Goal: Information Seeking & Learning: Learn about a topic

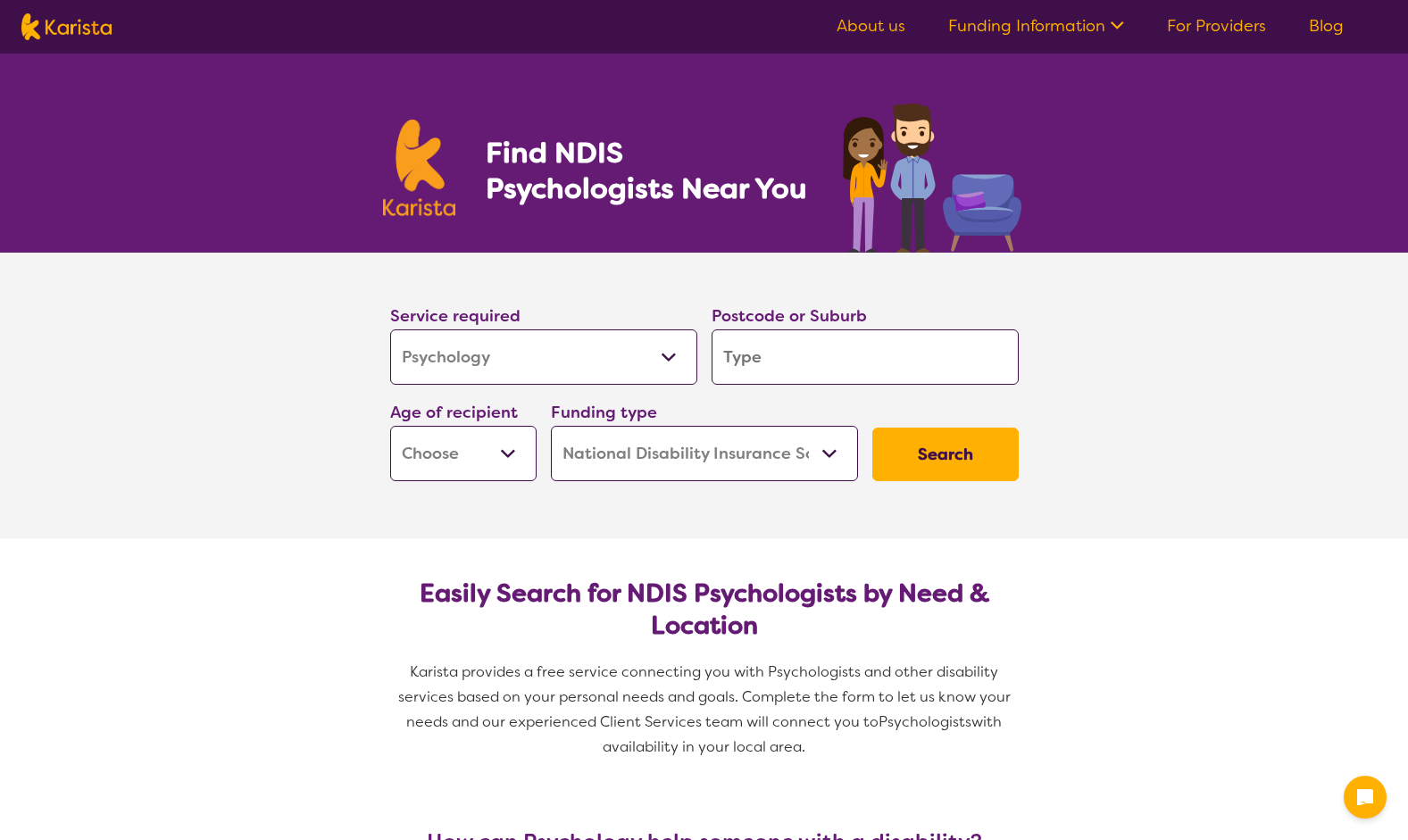
select select "Psychology"
select select "NDIS"
select select "Psychology"
select select "NDIS"
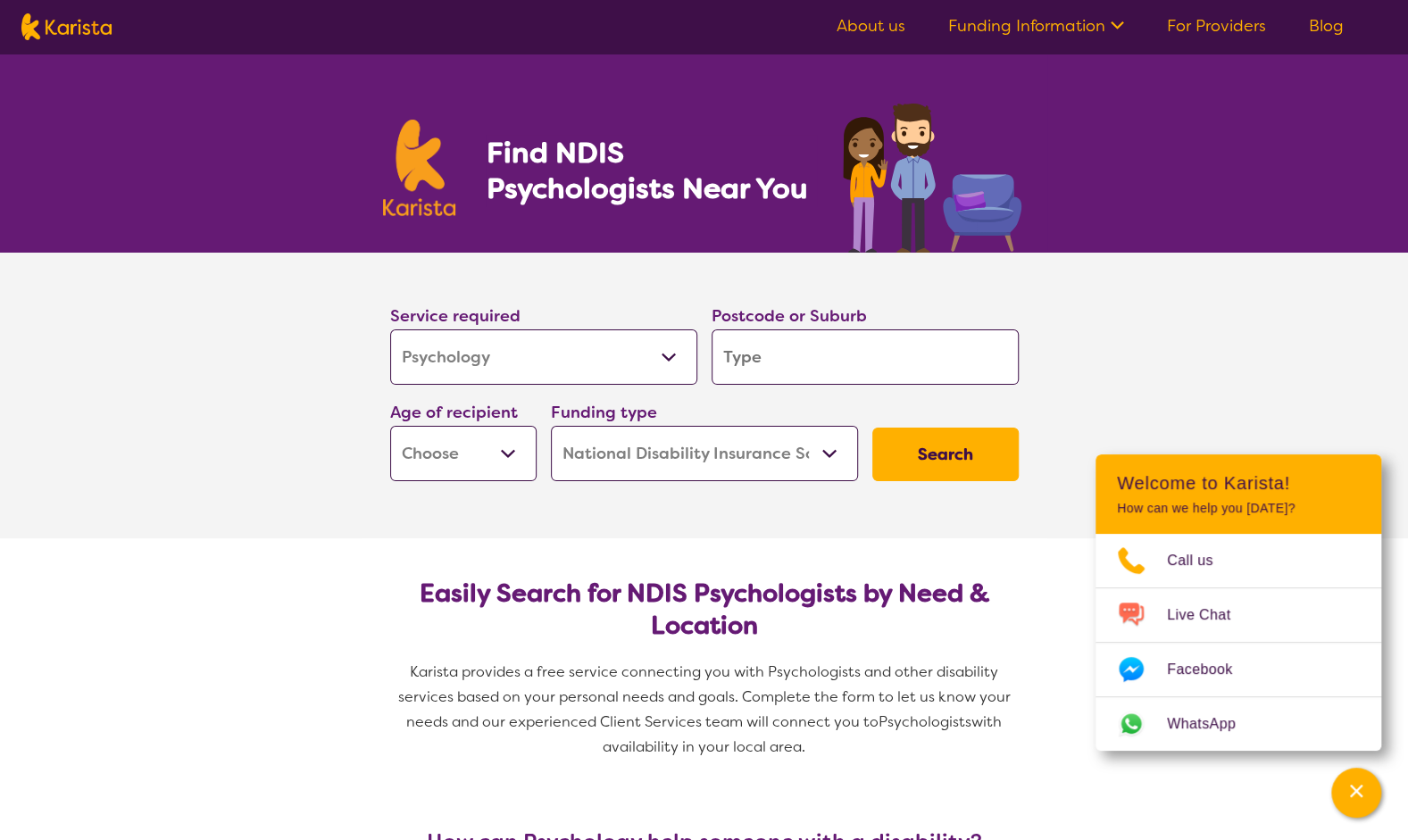
click at [645, 342] on select "Allied Health Assistant Assessment ([MEDICAL_DATA] or [MEDICAL_DATA]) Behaviour…" at bounding box center [544, 357] width 307 height 56
click at [834, 361] on input "search" at bounding box center [866, 357] width 307 height 56
type input "3"
type input "31"
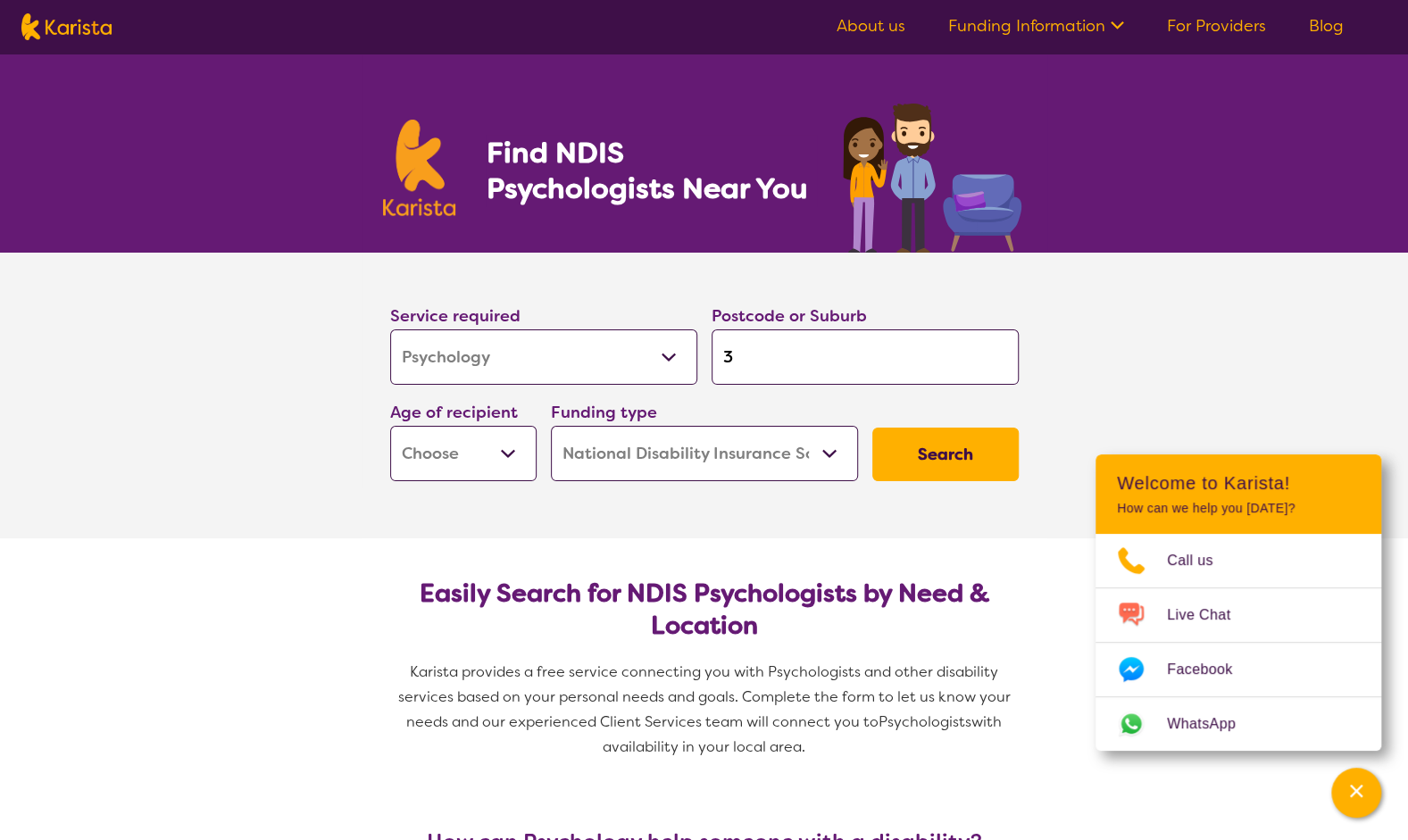
type input "31"
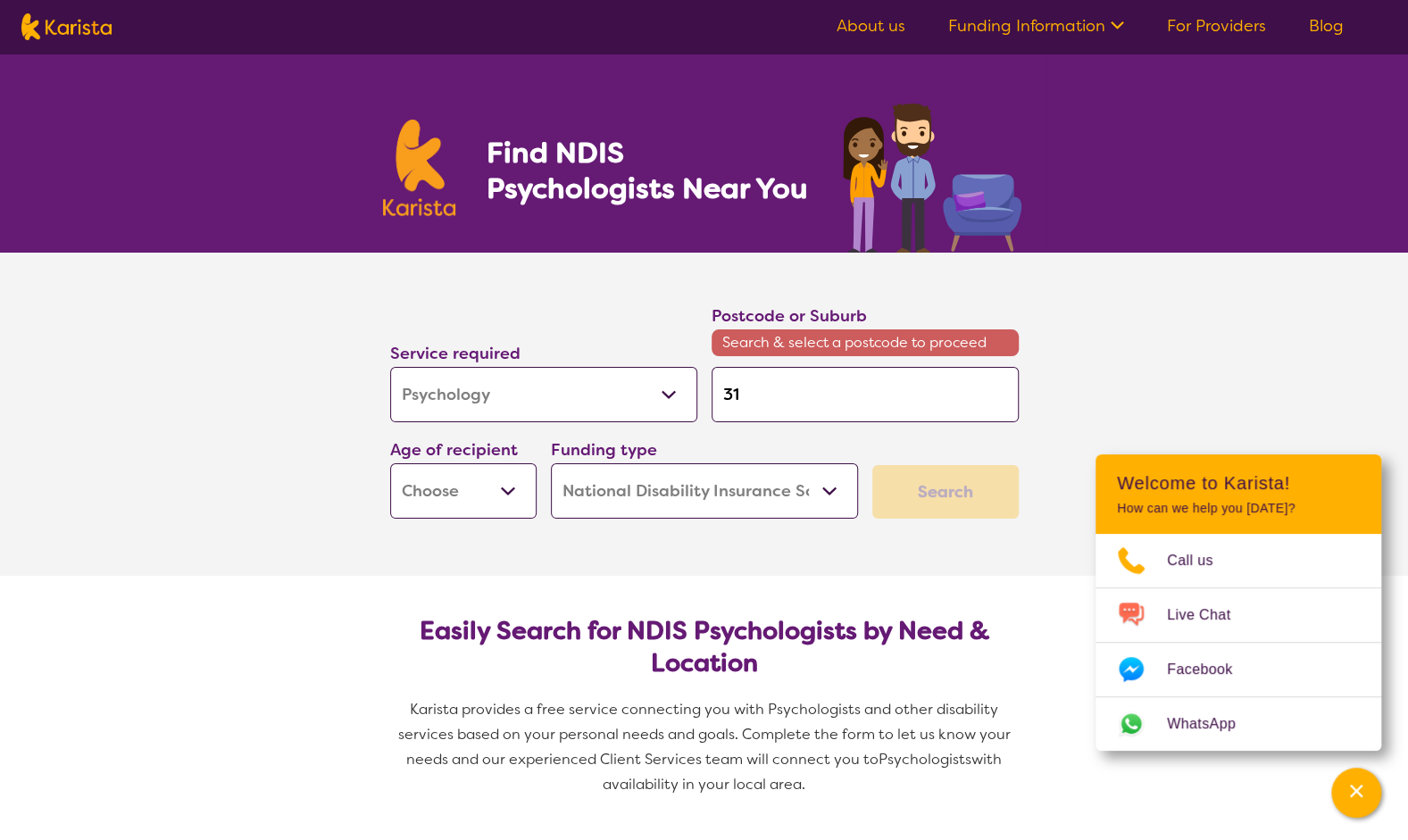
type input "318"
type input "3187"
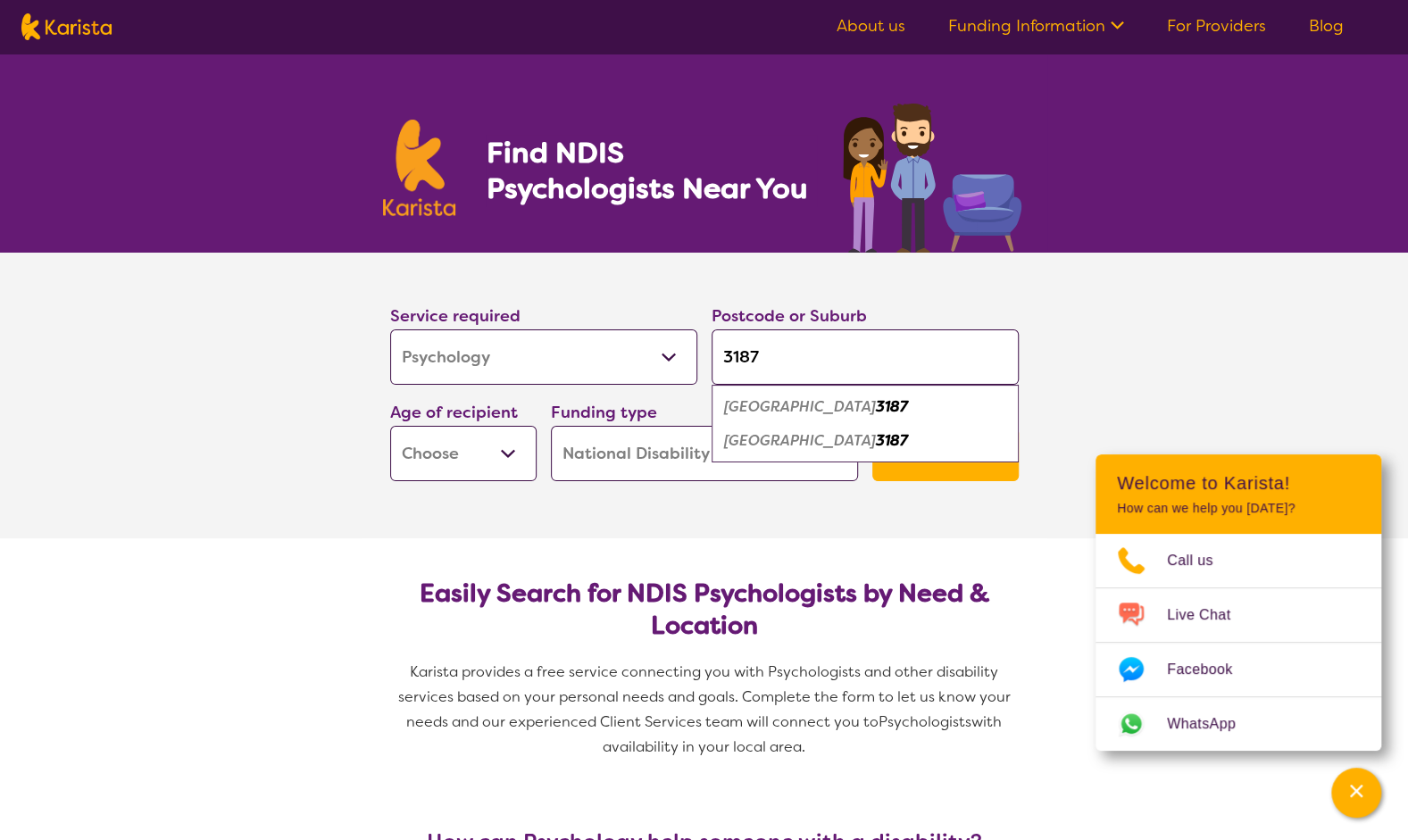
type input "3187"
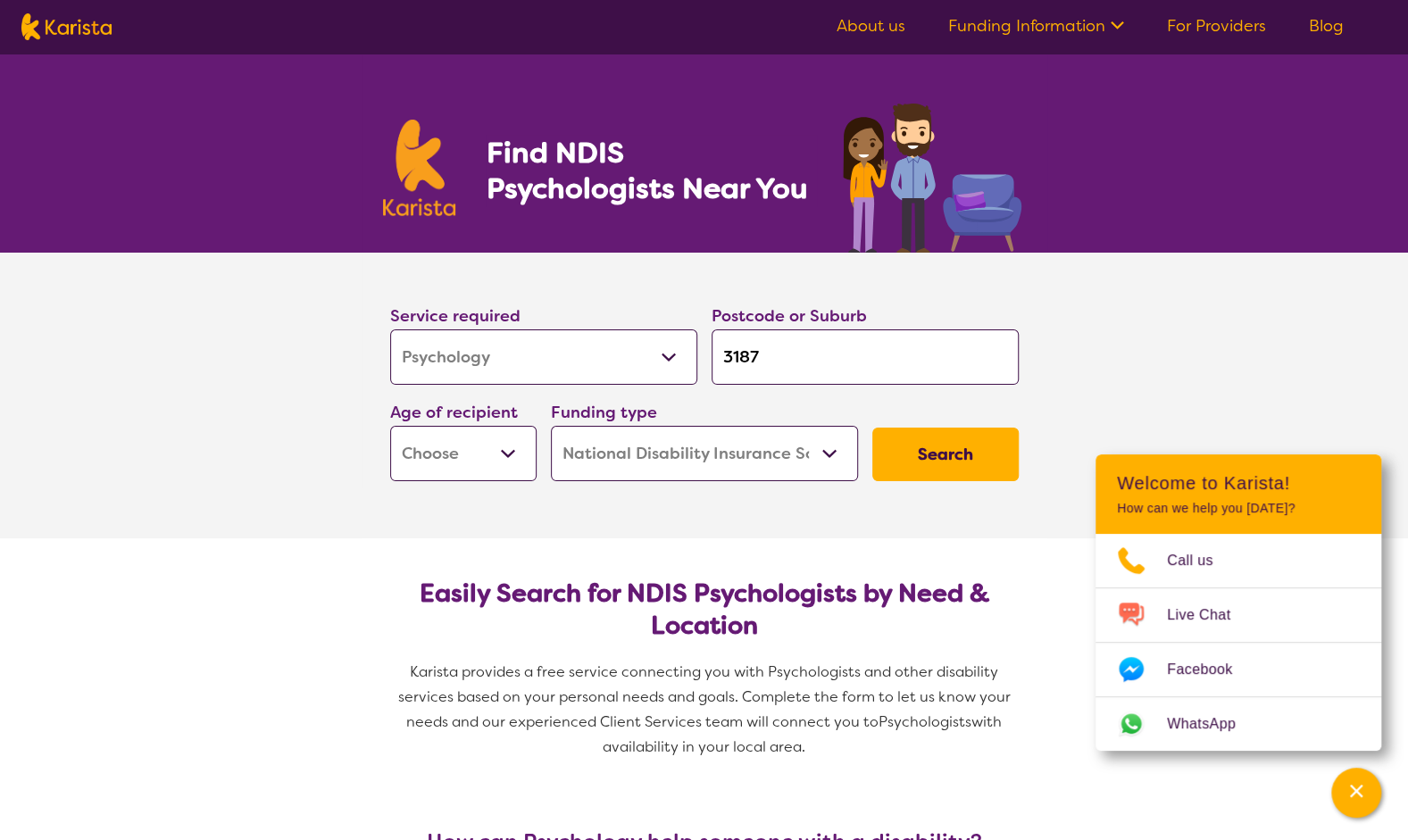
click at [462, 453] on select "Early Childhood - 0 to 9 Child - 10 to 11 Adolescent - 12 to 17 Adult - 18 to 6…" at bounding box center [463, 453] width 146 height 56
select select "AS"
click at [391, 425] on select "Early Childhood - 0 to 9 Child - 10 to 11 Adolescent - 12 to 17 Adult - 18 to 6…" at bounding box center [463, 453] width 146 height 56
select select "AS"
click at [647, 451] on select "Home Care Package (HCP) National Disability Insurance Scheme (NDIS) I don't know" at bounding box center [705, 453] width 307 height 56
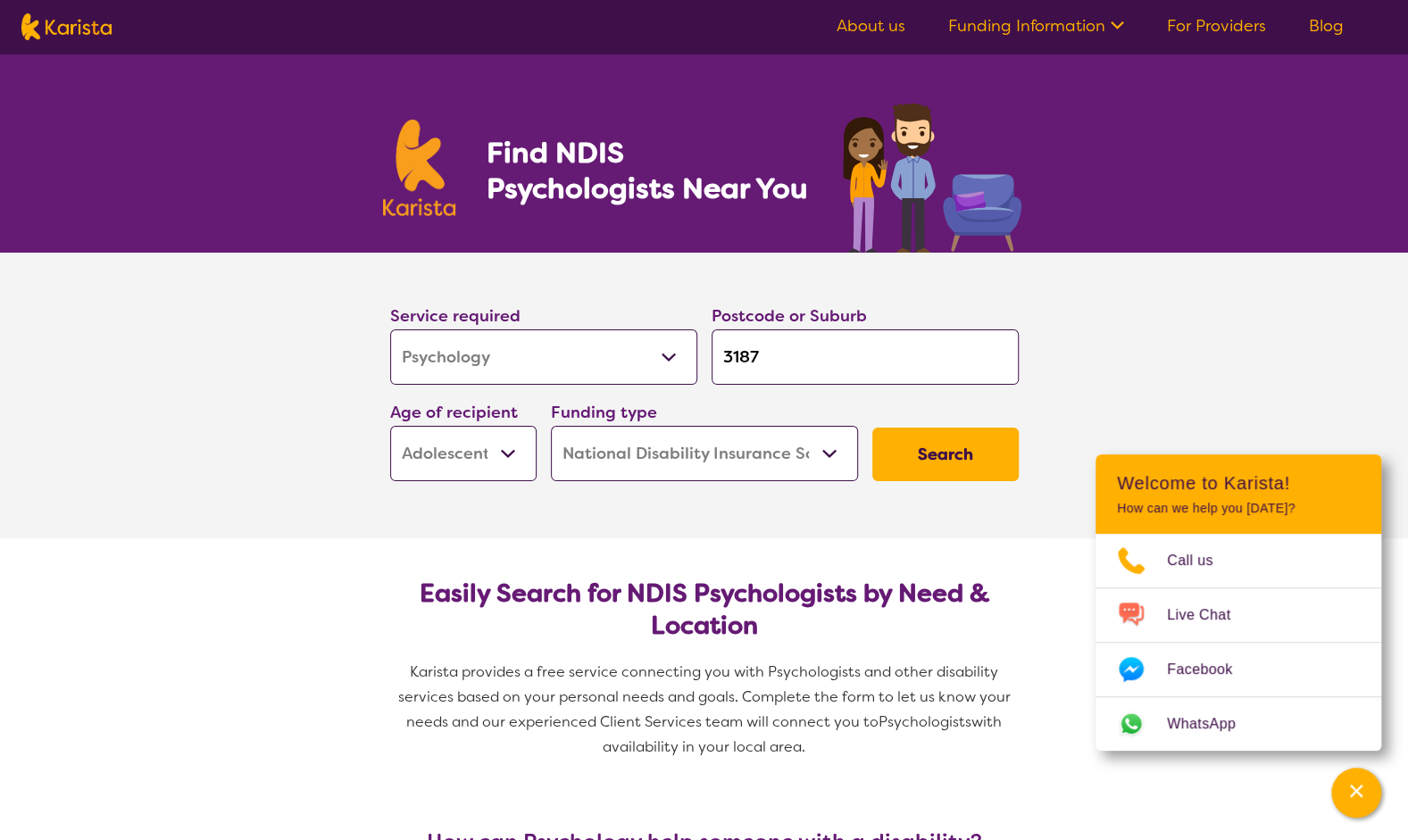
select select "i-don-t-know"
click at [551, 425] on select "Home Care Package (HCP) National Disability Insurance Scheme (NDIS) I don't know" at bounding box center [705, 453] width 307 height 56
select select "i-don-t-know"
click at [954, 450] on button "Search" at bounding box center [946, 454] width 146 height 54
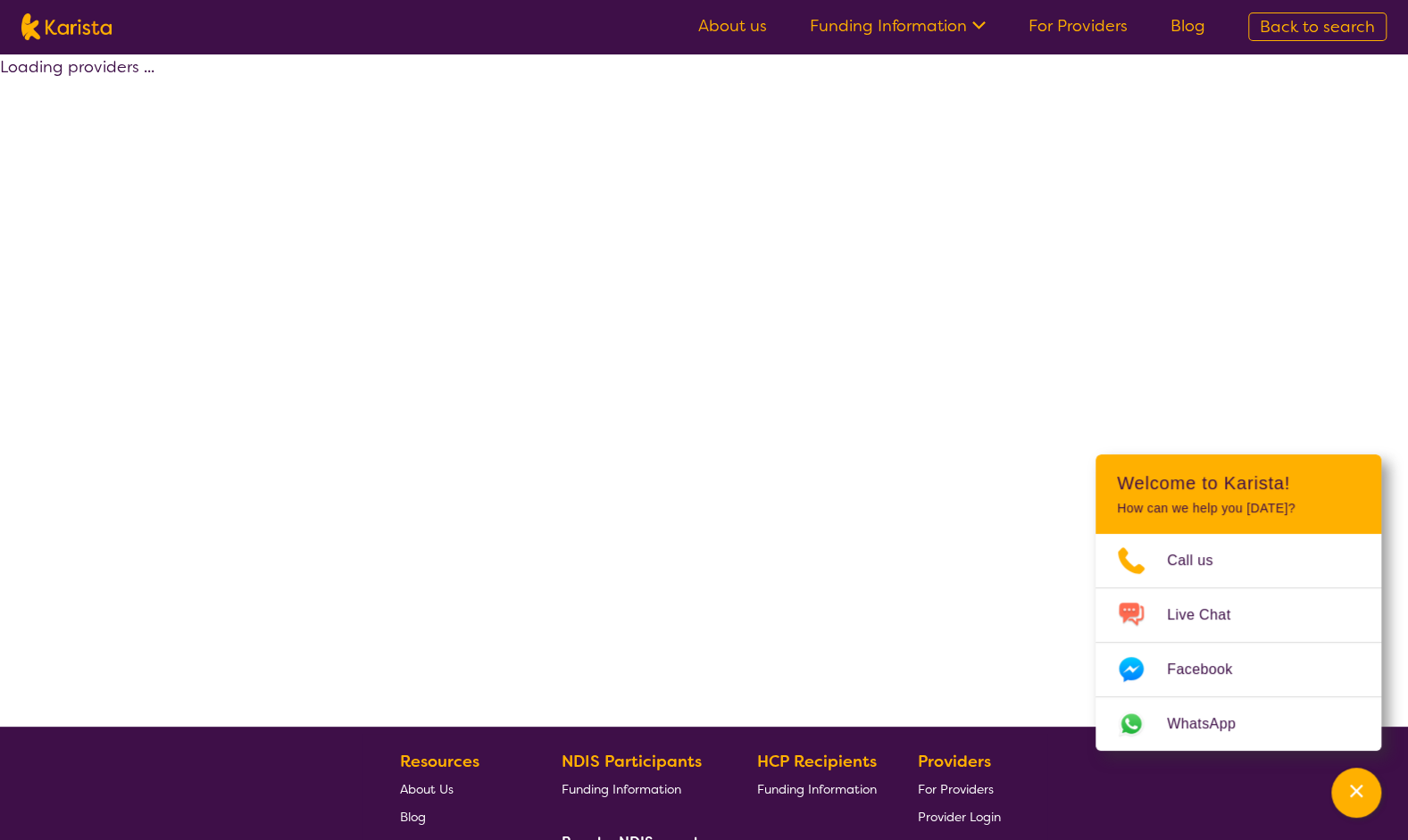
select select "Psychology"
select select "AS"
